Goal: Information Seeking & Learning: Compare options

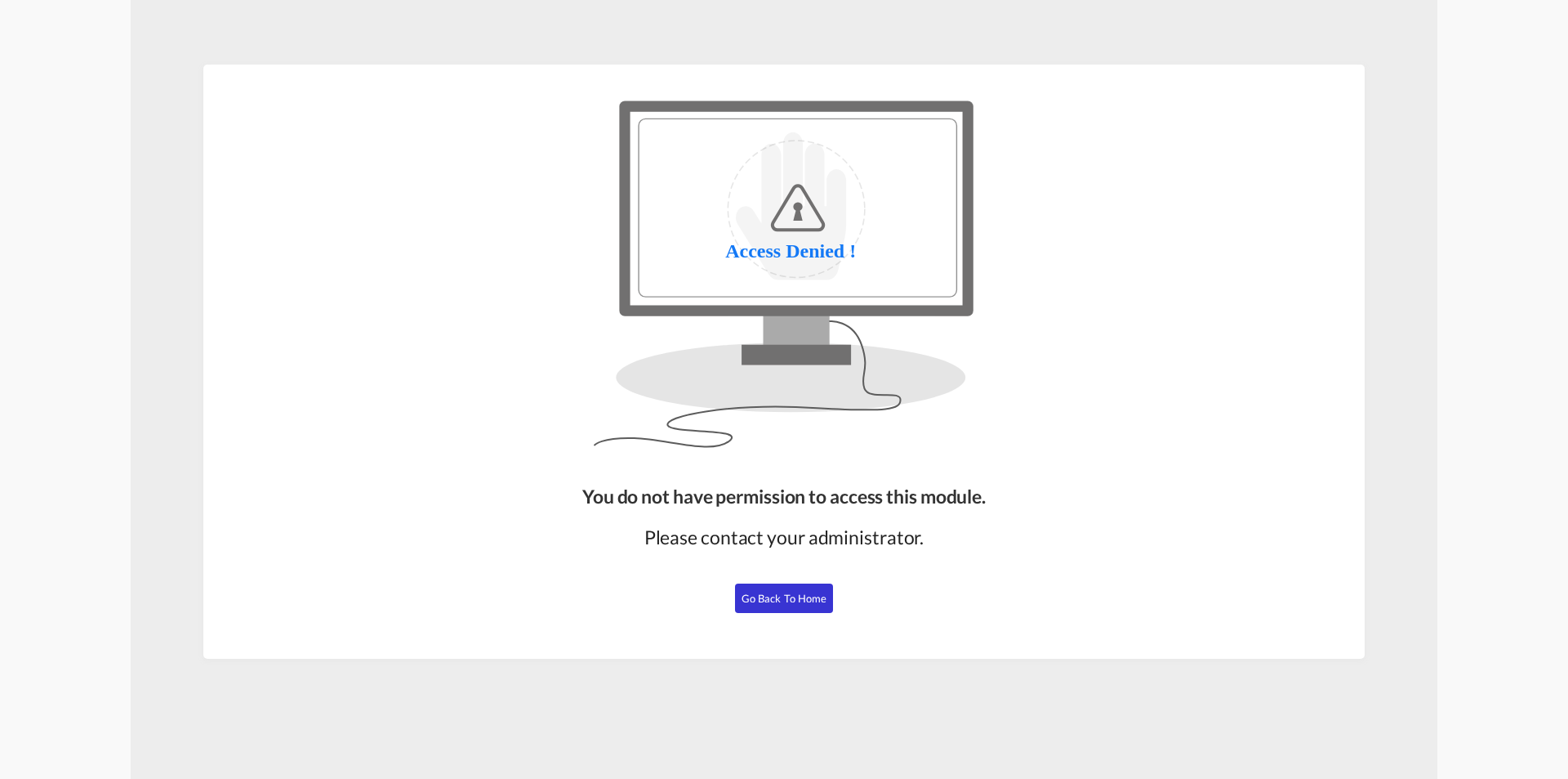
click at [777, 593] on span "Go Back to Home" at bounding box center [784, 598] width 85 height 13
